Goal: Information Seeking & Learning: Learn about a topic

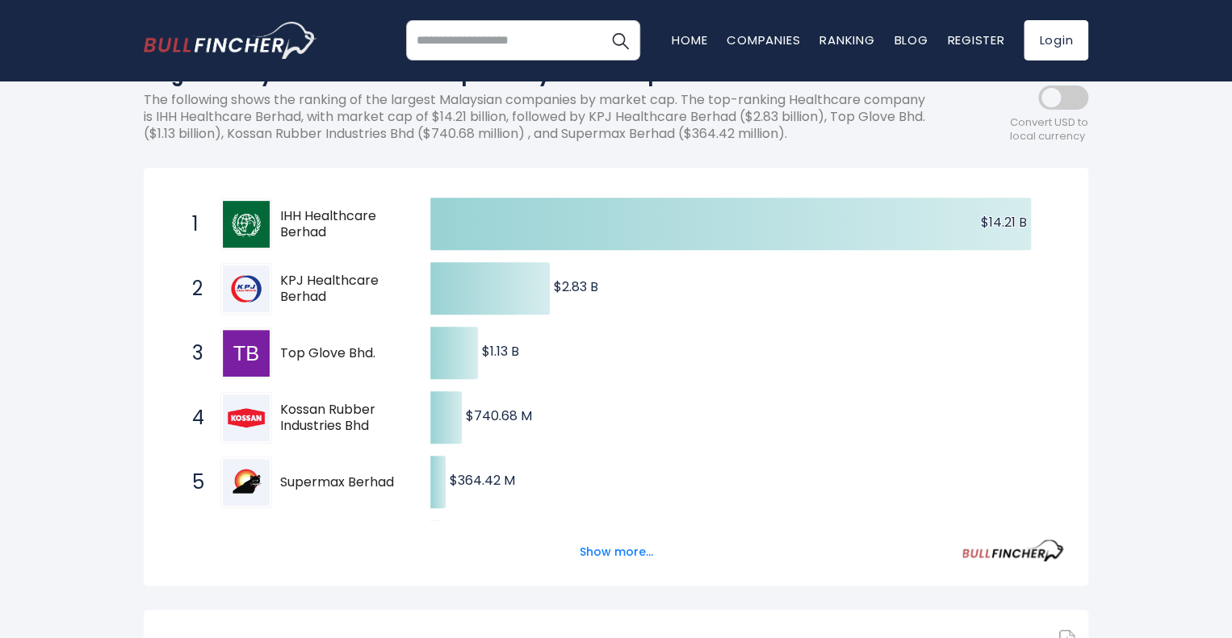
scroll to position [242, 0]
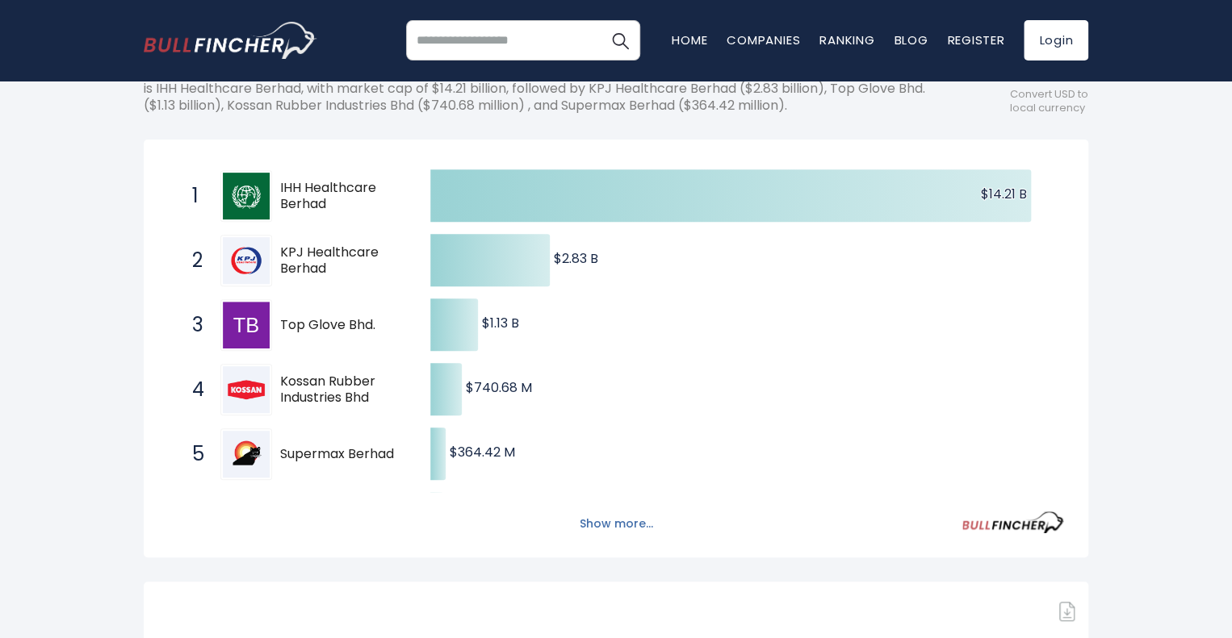
click at [594, 524] on button "Show more..." at bounding box center [616, 524] width 93 height 27
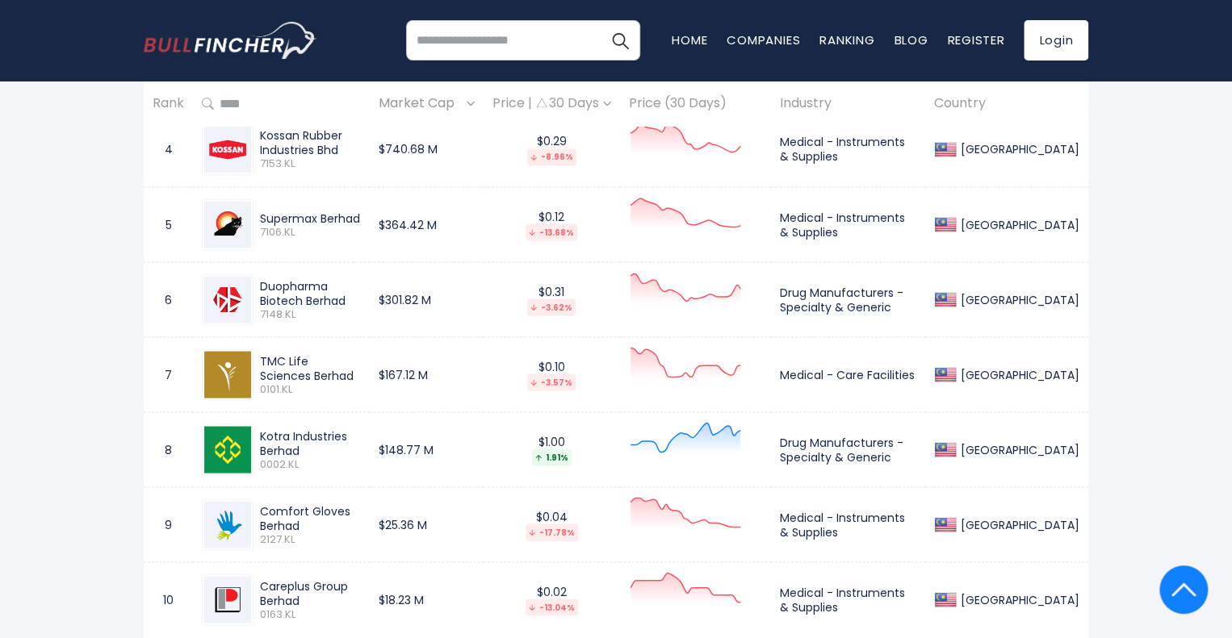
scroll to position [1533, 0]
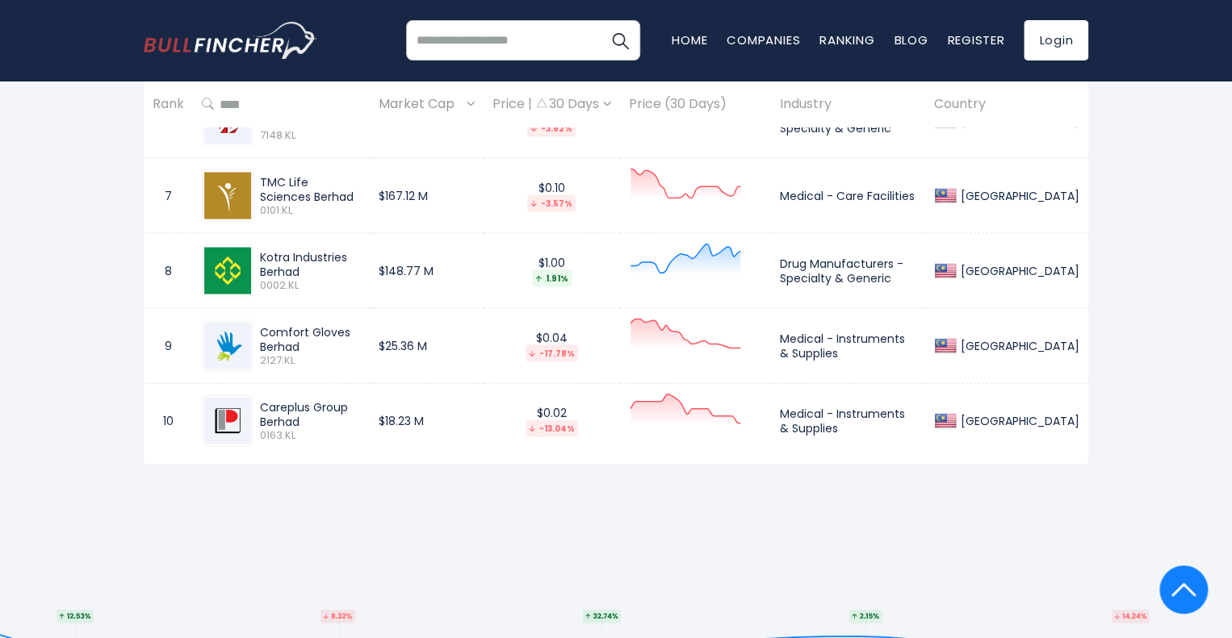
drag, startPoint x: 307, startPoint y: 274, endPoint x: 261, endPoint y: 257, distance: 48.8
click at [261, 257] on div "Kotra Industries Berhad" at bounding box center [310, 263] width 101 height 29
copy div "Kotra Industries Berhad"
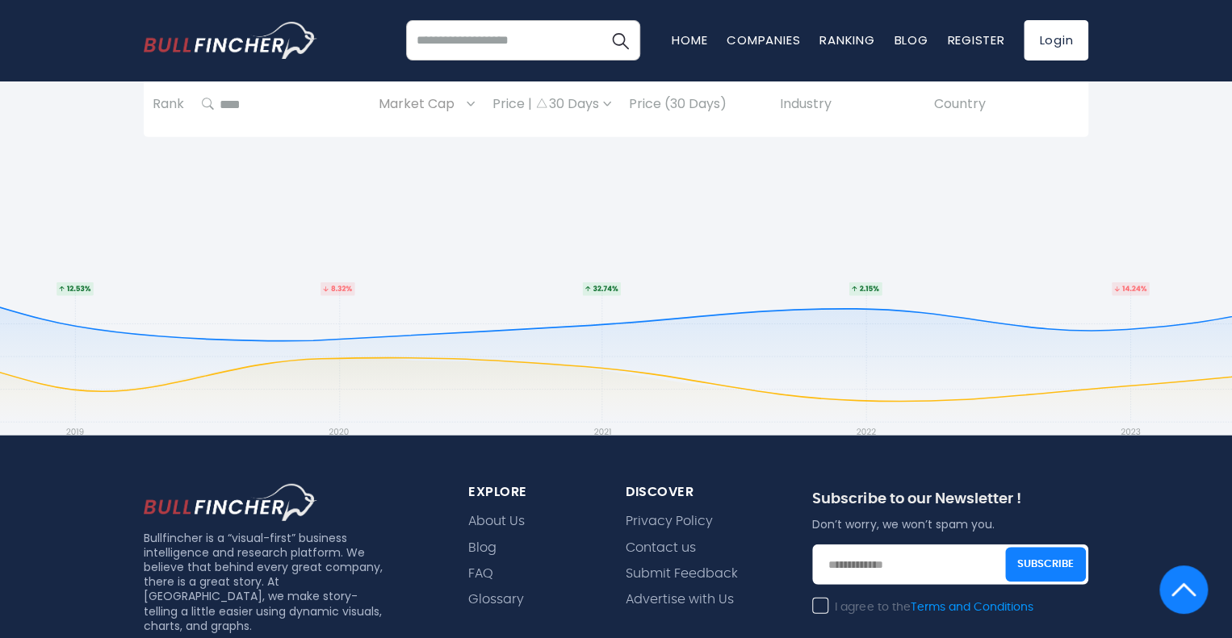
scroll to position [1937, 0]
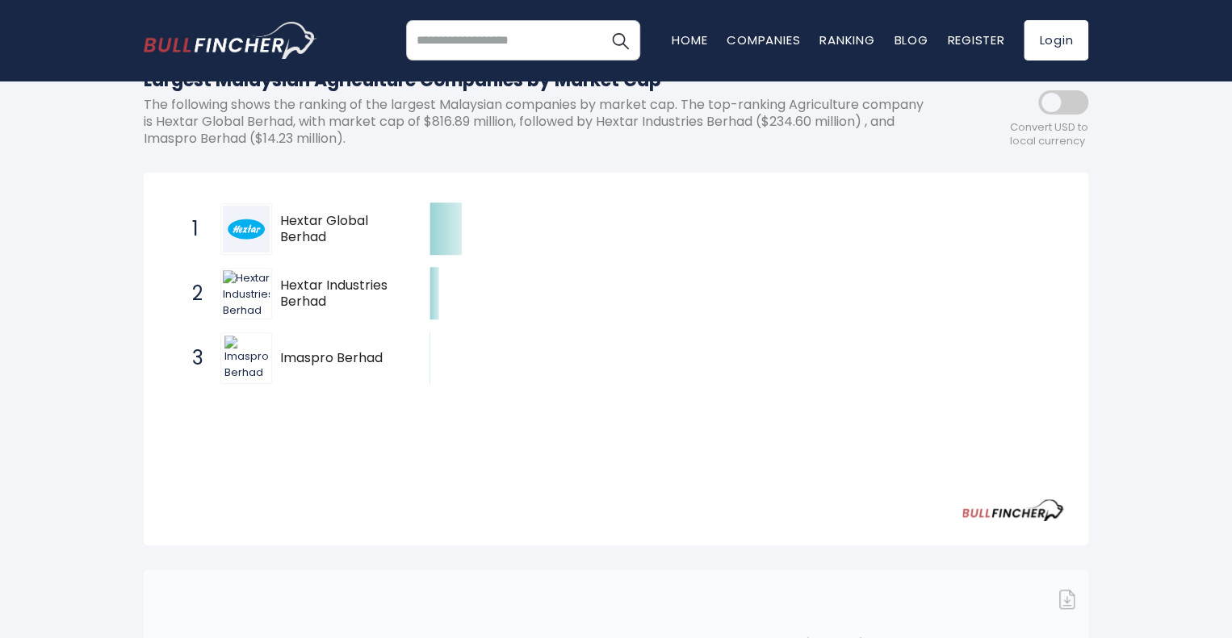
scroll to position [242, 0]
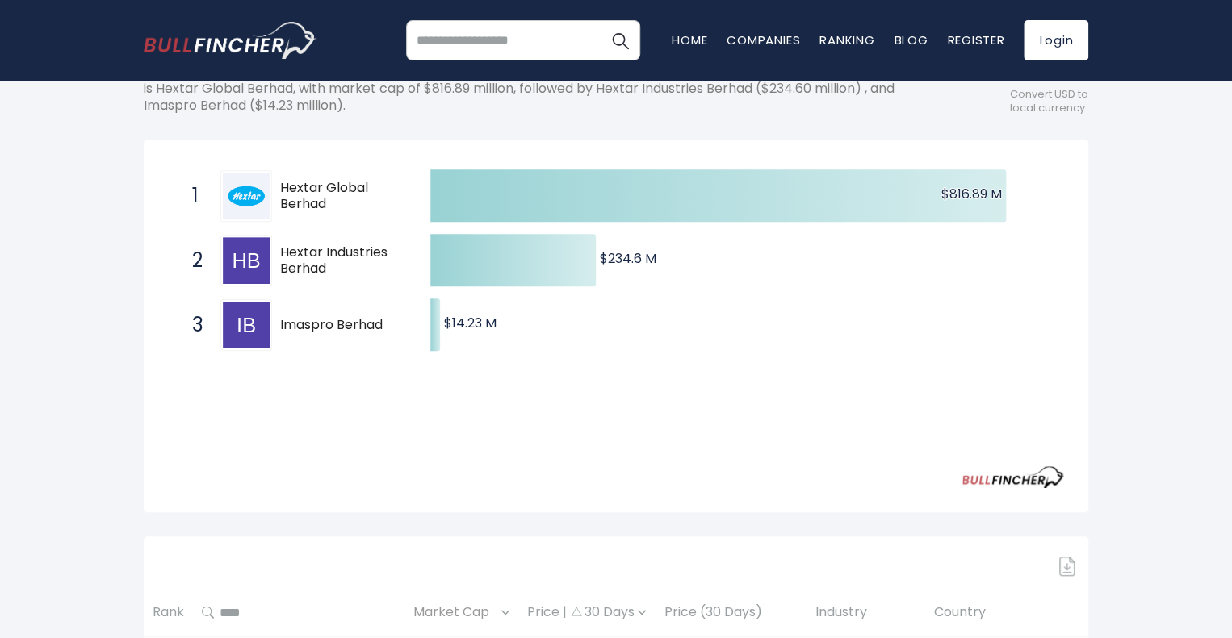
drag, startPoint x: 328, startPoint y: 206, endPoint x: 281, endPoint y: 190, distance: 50.0
click at [281, 190] on span "Hextar Global Berhad" at bounding box center [341, 197] width 122 height 34
drag, startPoint x: 281, startPoint y: 186, endPoint x: 329, endPoint y: 198, distance: 49.7
click at [329, 198] on span "Hextar Global Berhad" at bounding box center [341, 197] width 122 height 34
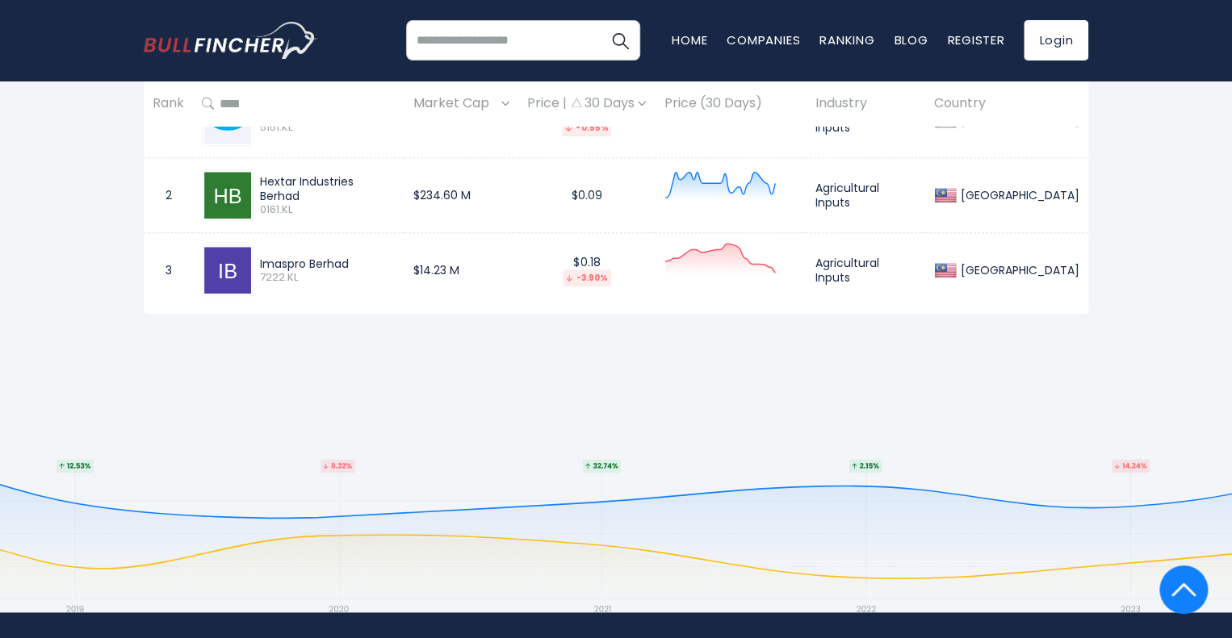
scroll to position [484, 0]
